Goal: Information Seeking & Learning: Learn about a topic

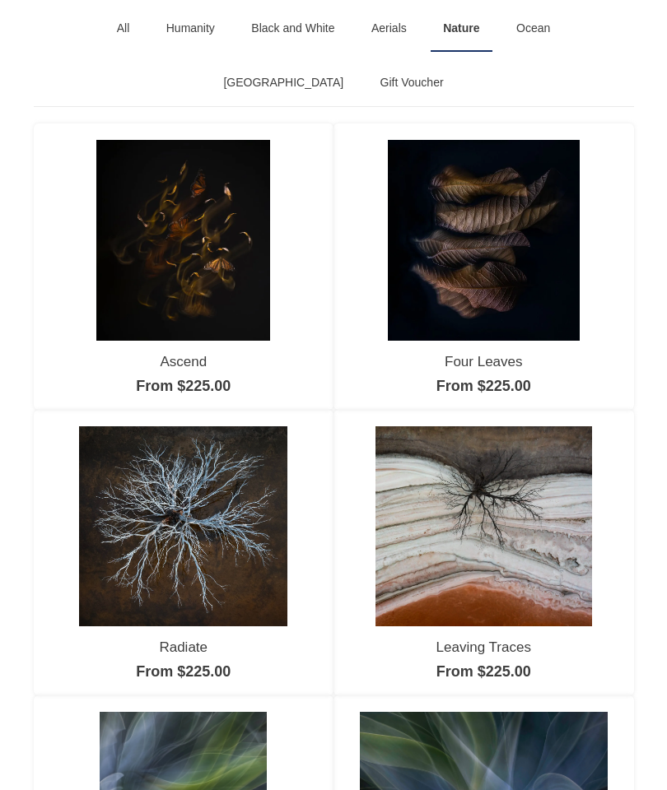
scroll to position [175, 0]
click at [510, 291] on img at bounding box center [484, 240] width 192 height 200
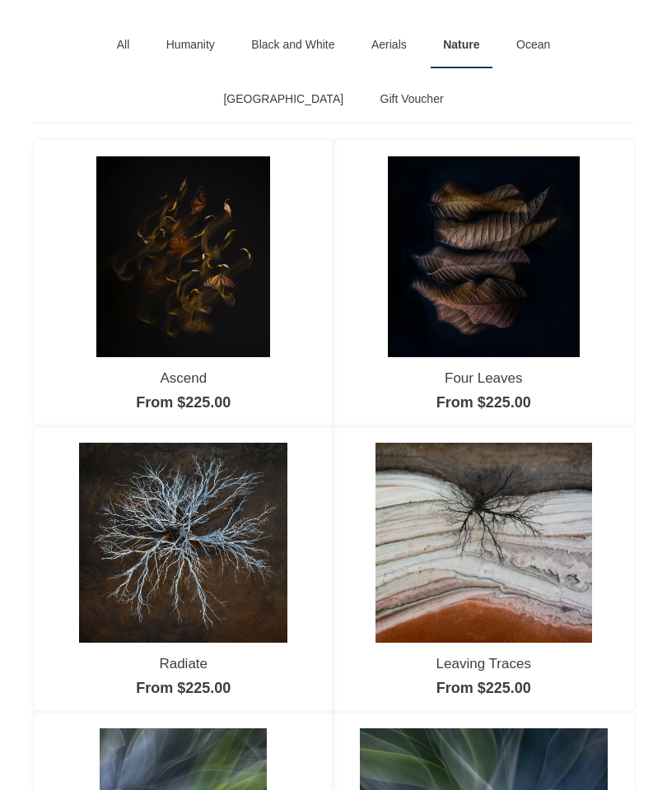
scroll to position [0, 0]
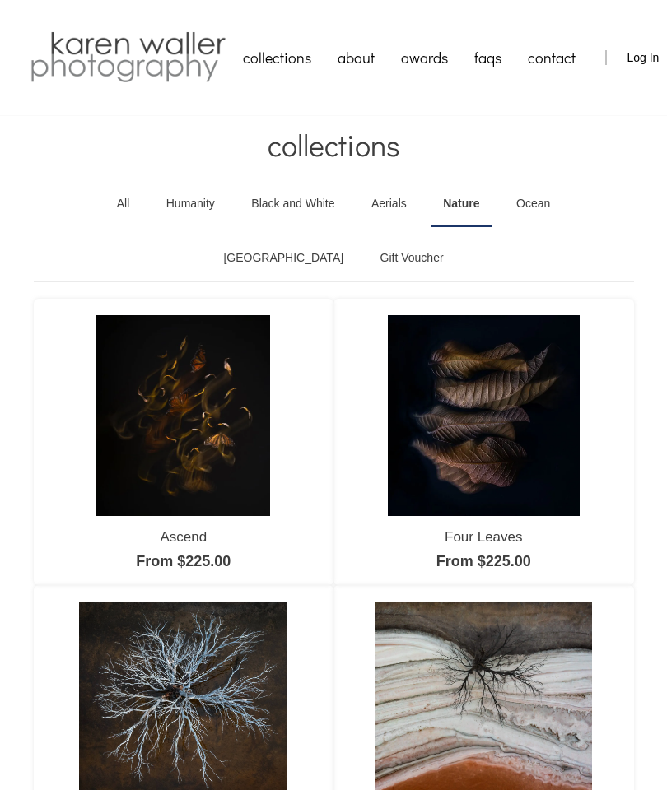
click at [105, 202] on link "All" at bounding box center [124, 204] width 38 height 46
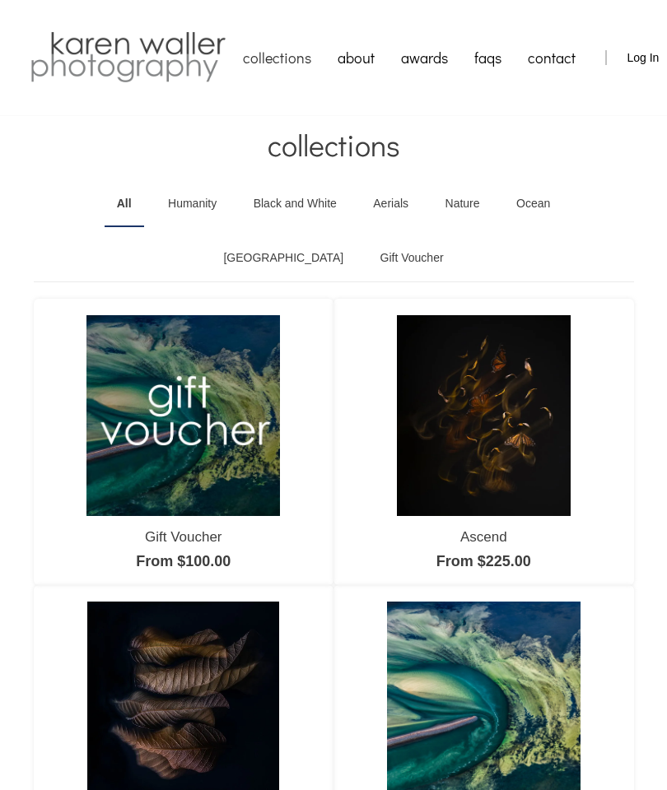
click at [492, 63] on link "faqs" at bounding box center [488, 57] width 54 height 41
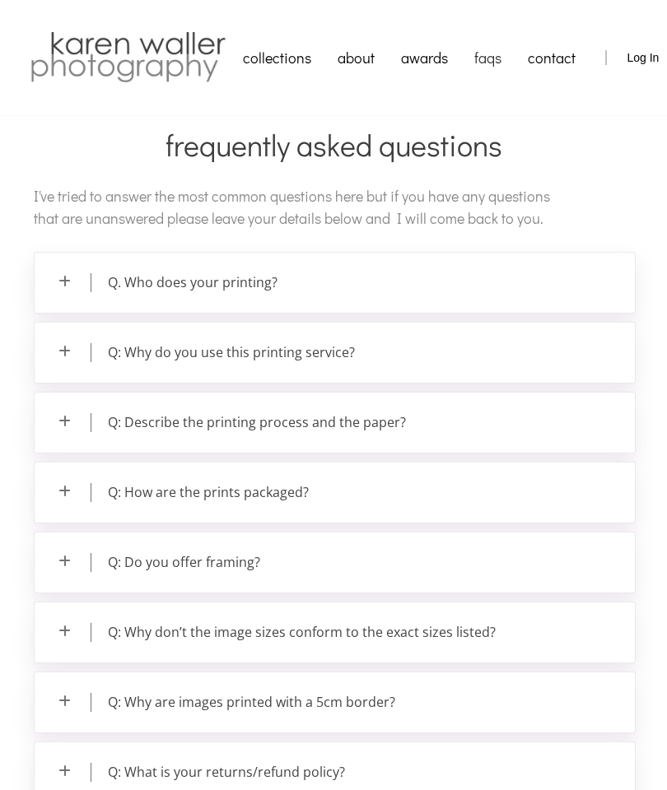
click at [476, 282] on p "Q. Who does your printing?" at bounding box center [335, 283] width 600 height 60
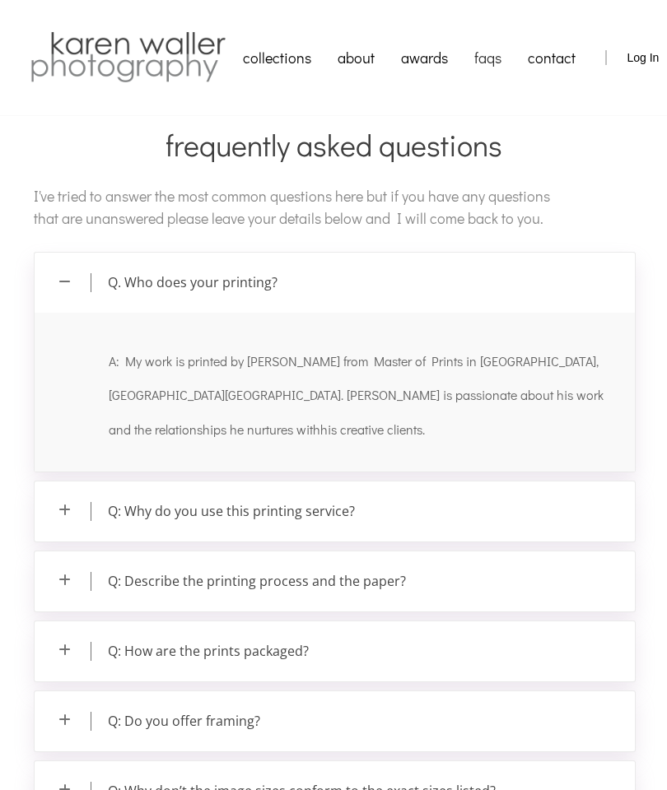
click at [362, 62] on link "about" at bounding box center [355, 57] width 63 height 41
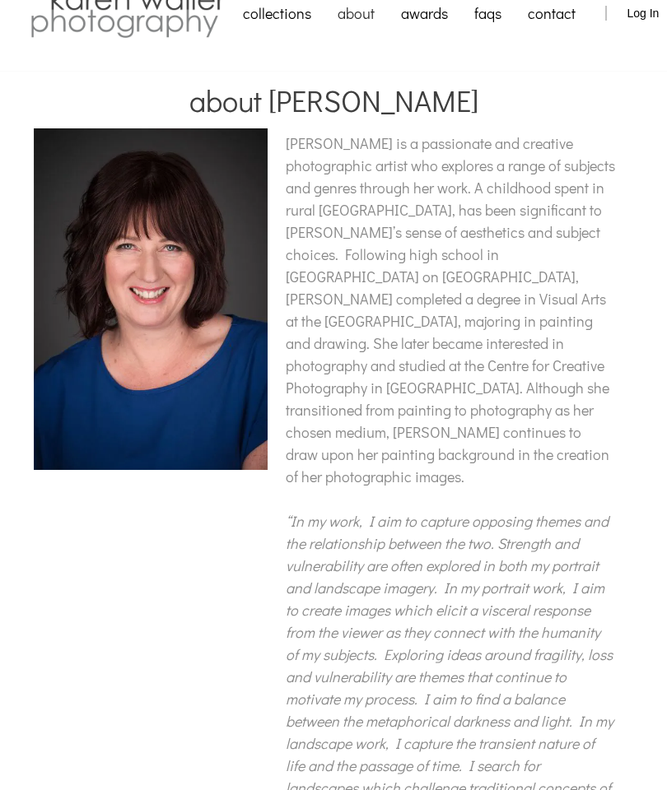
scroll to position [35, 0]
